Goal: Information Seeking & Learning: Find specific fact

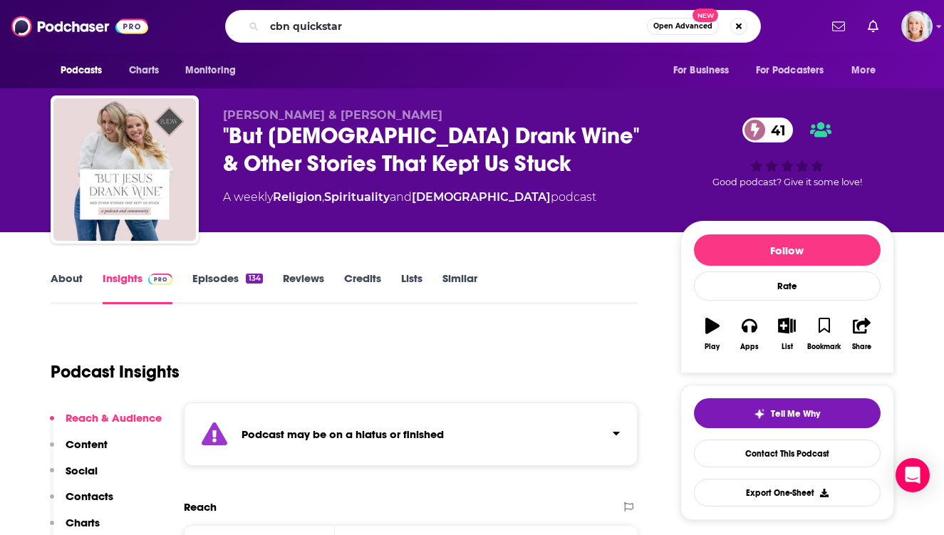
type input "cbn quickstart"
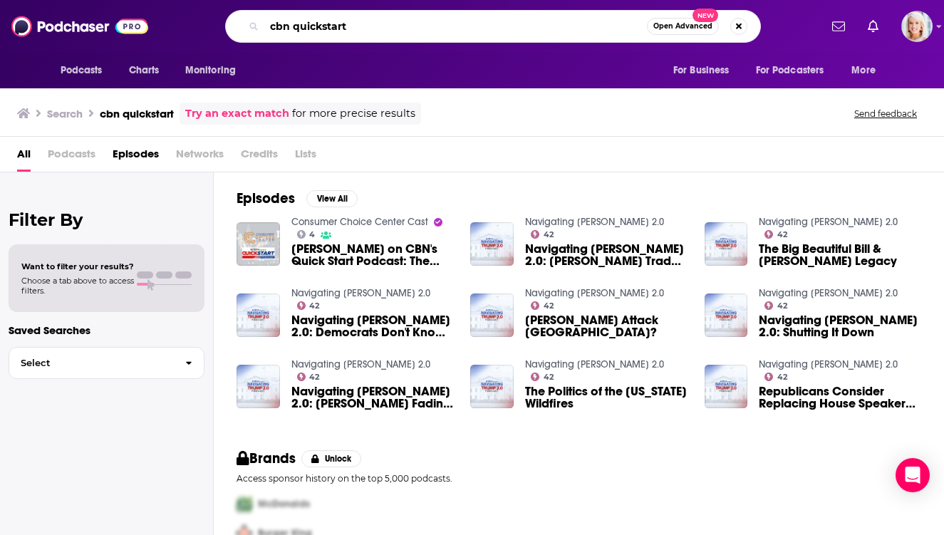
drag, startPoint x: 368, startPoint y: 22, endPoint x: 315, endPoint y: 22, distance: 52.7
click at [315, 22] on input "cbn quickstart" at bounding box center [455, 26] width 383 height 23
type input "cbn"
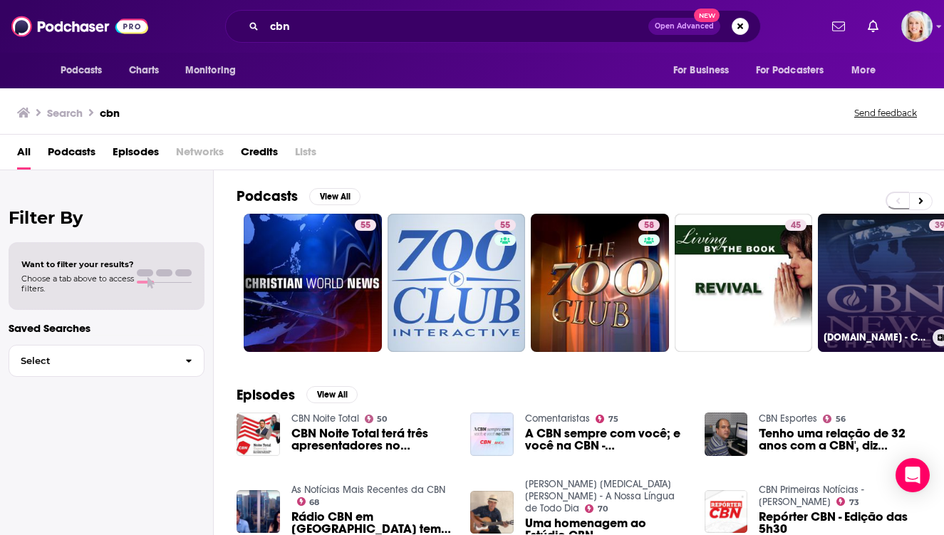
click at [873, 266] on link "39 [DOMAIN_NAME] - CBN News Special Reports - Video Podcast" at bounding box center [887, 283] width 138 height 138
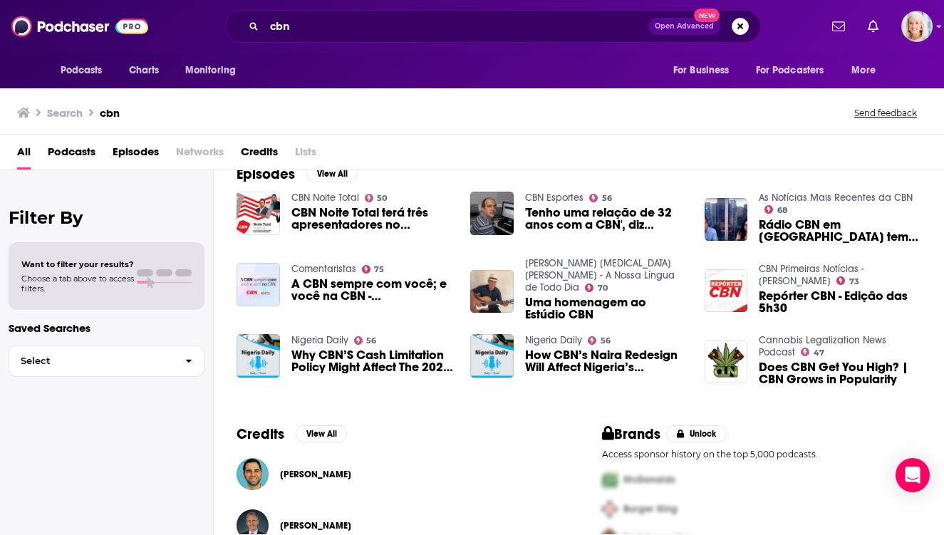
scroll to position [305, 0]
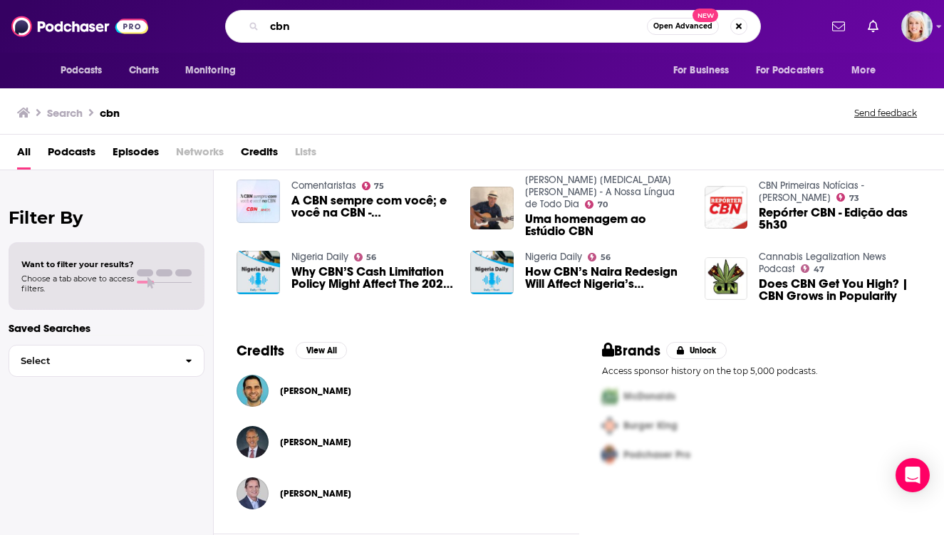
drag, startPoint x: 321, startPoint y: 34, endPoint x: 189, endPoint y: 28, distance: 131.9
click at [189, 28] on div "cbn Open Advanced New" at bounding box center [493, 26] width 653 height 33
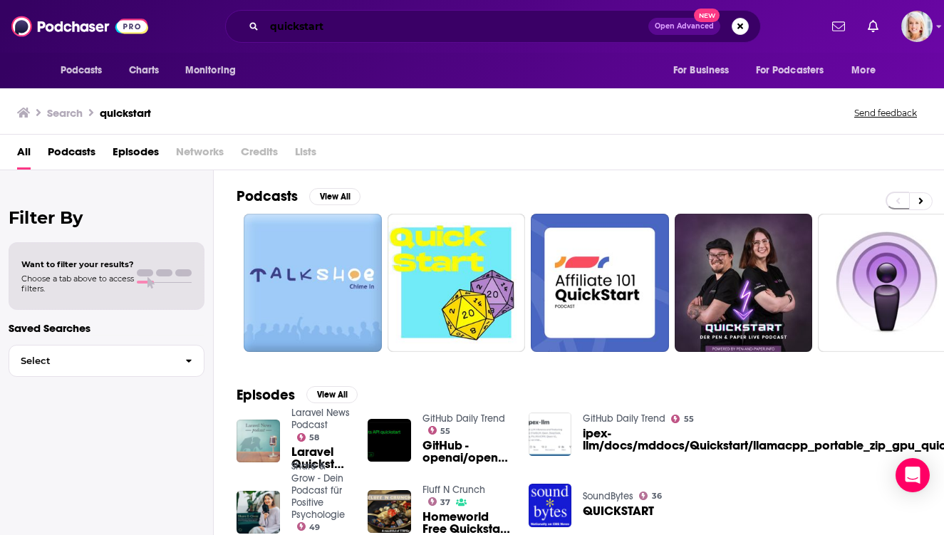
click at [339, 31] on input "quickstart" at bounding box center [456, 26] width 384 height 23
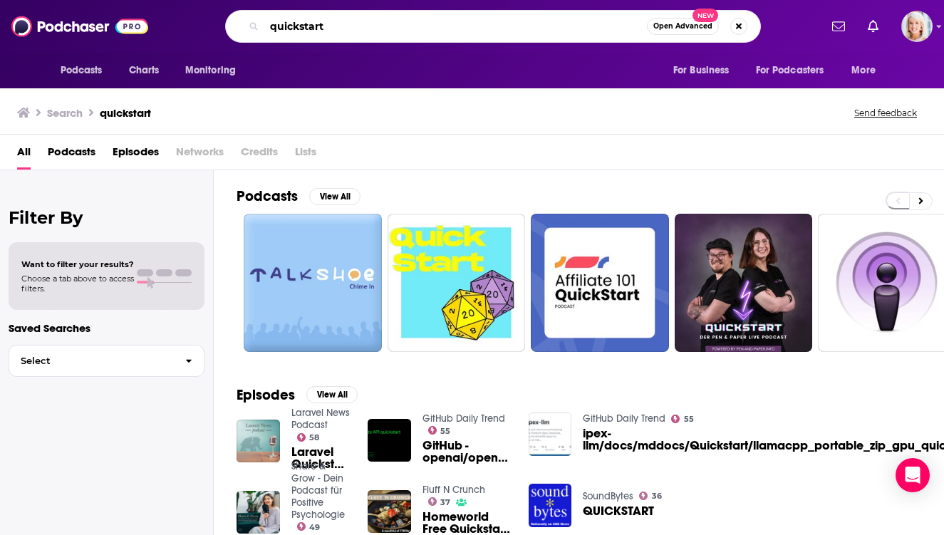
click at [339, 31] on input "quickstart" at bounding box center [455, 26] width 383 height 23
type input "quick start"
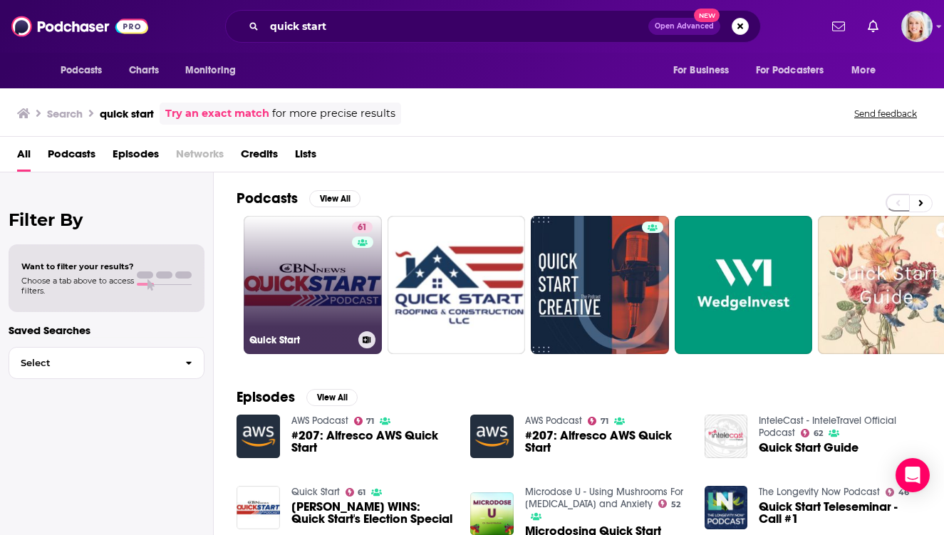
click at [292, 263] on link "61 Quick Start" at bounding box center [313, 285] width 138 height 138
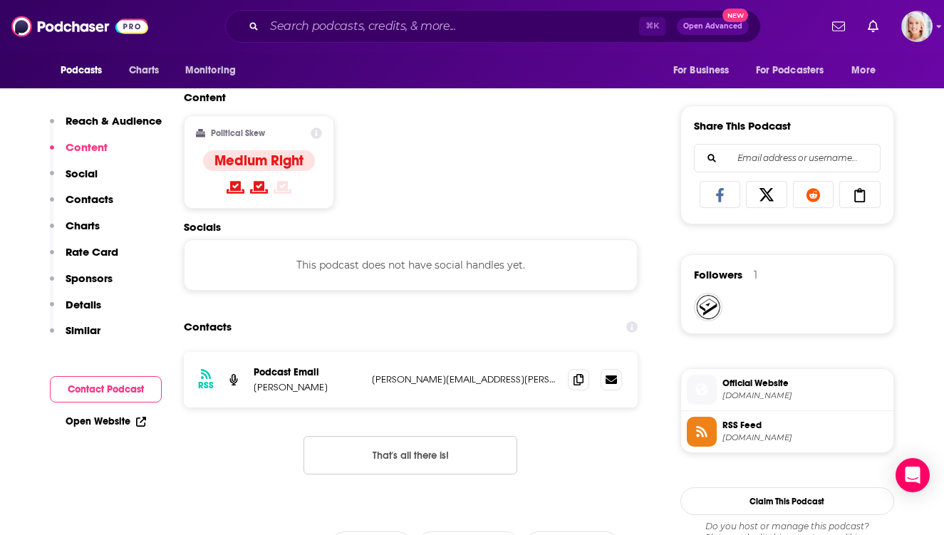
scroll to position [841, 0]
click at [578, 378] on icon at bounding box center [578, 378] width 10 height 11
click at [326, 25] on input "Search podcasts, credits, & more..." at bounding box center [451, 26] width 375 height 23
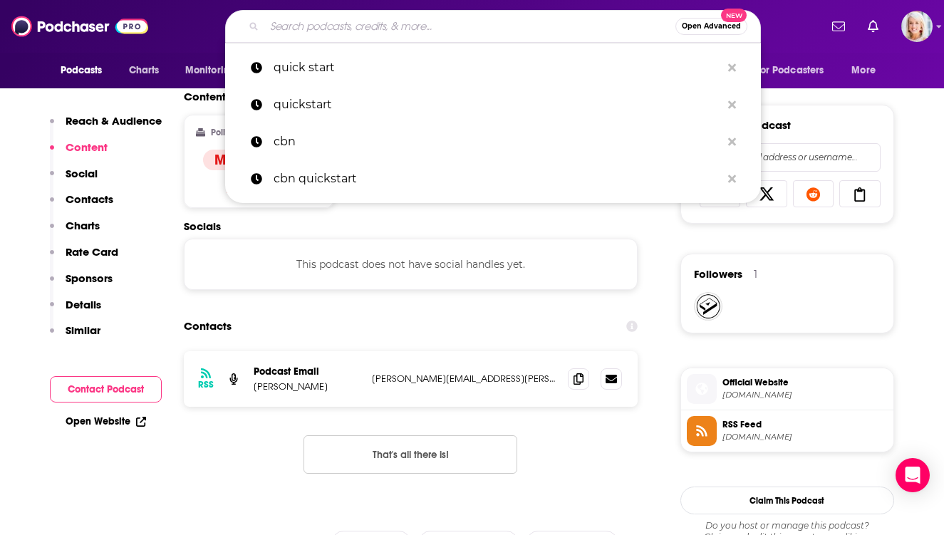
paste input "[PERSON_NAME]"
type input "[PERSON_NAME]"
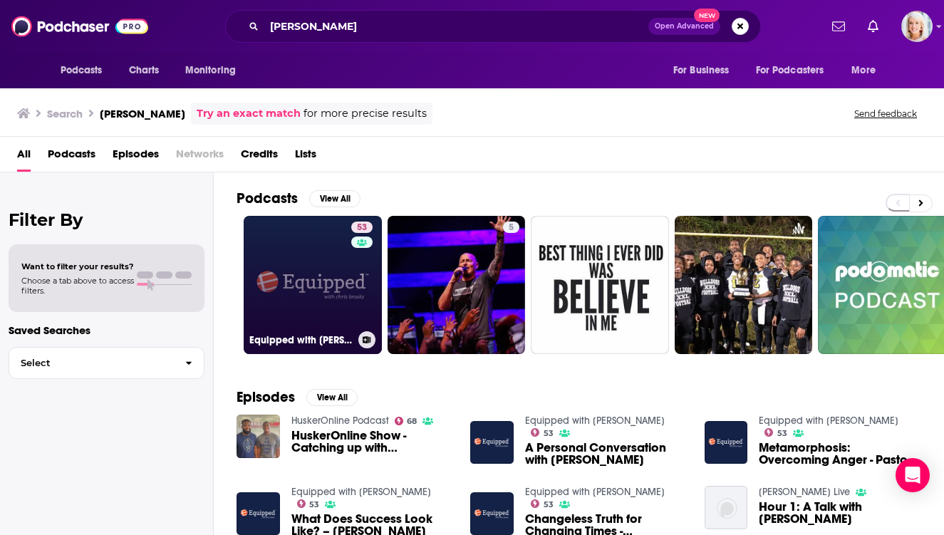
click at [313, 254] on link "53 Equipped with [PERSON_NAME]" at bounding box center [313, 285] width 138 height 138
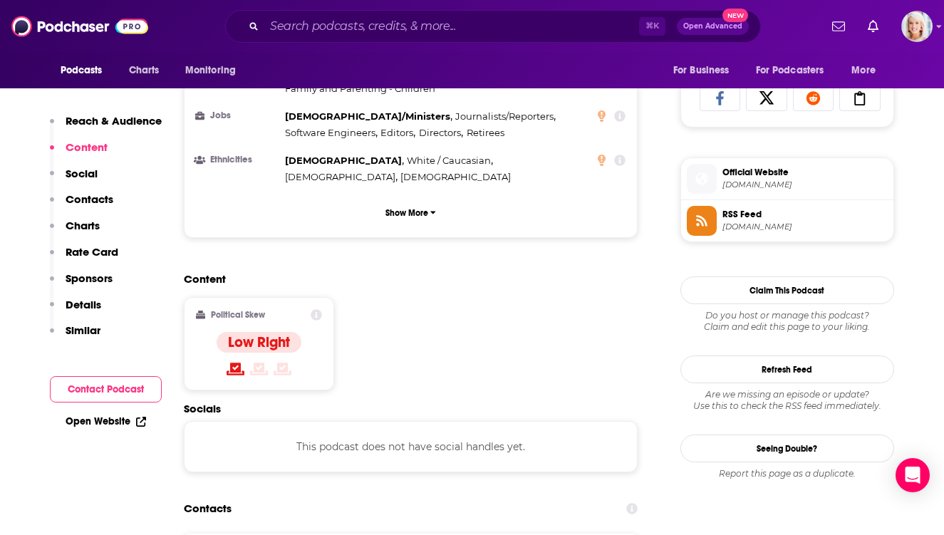
scroll to position [945, 0]
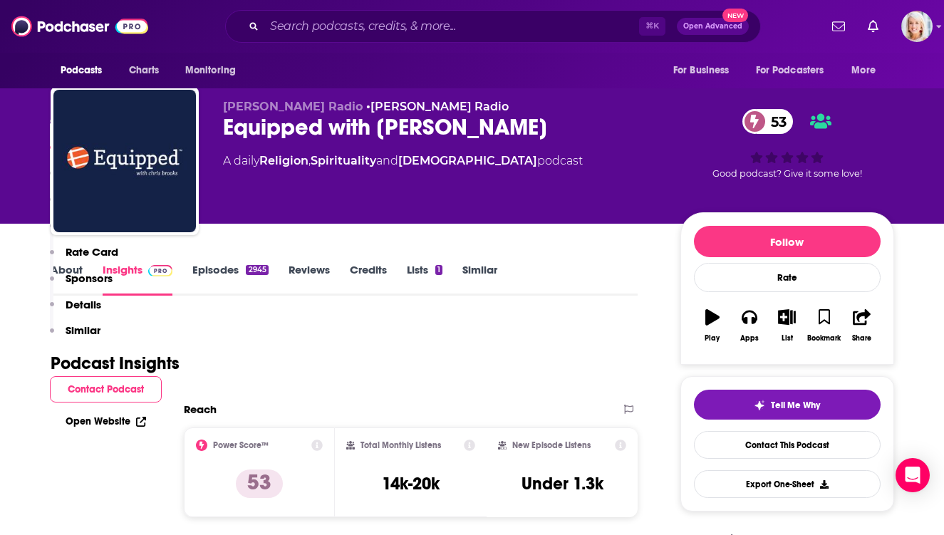
scroll to position [0, 0]
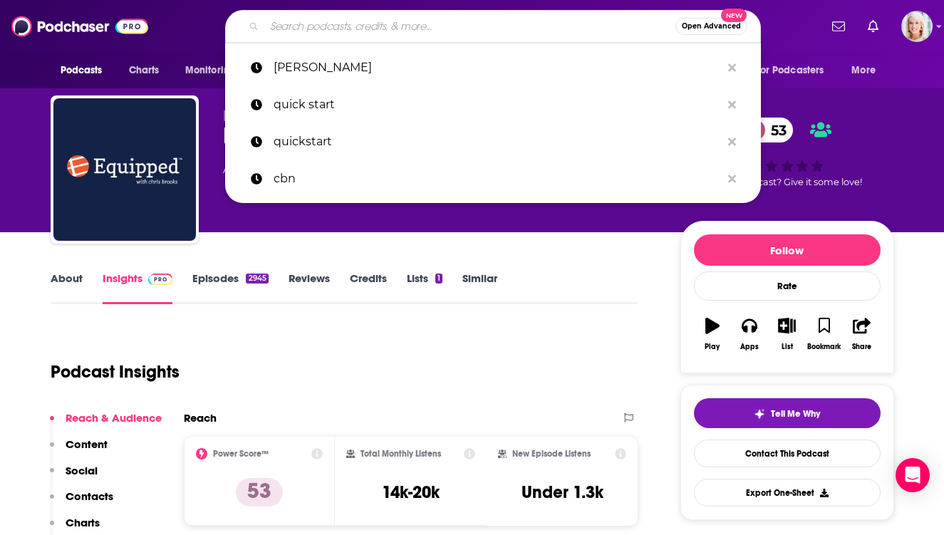
click at [286, 26] on input "Search podcasts, credits, & more..." at bounding box center [469, 26] width 411 height 23
paste input "[PERSON_NAME] Live"
type input "[PERSON_NAME] Live"
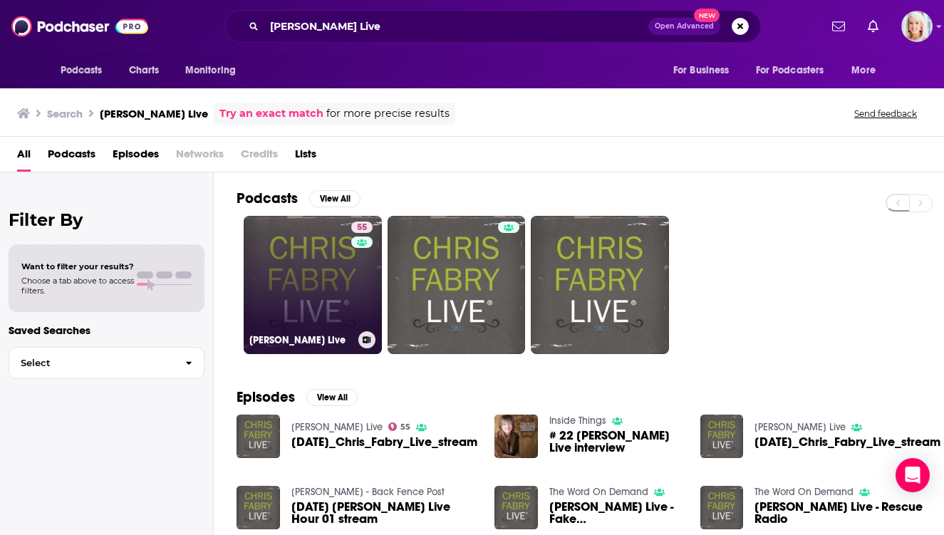
click at [313, 264] on link "55 [PERSON_NAME] Live" at bounding box center [313, 285] width 138 height 138
